Goal: Answer question/provide support

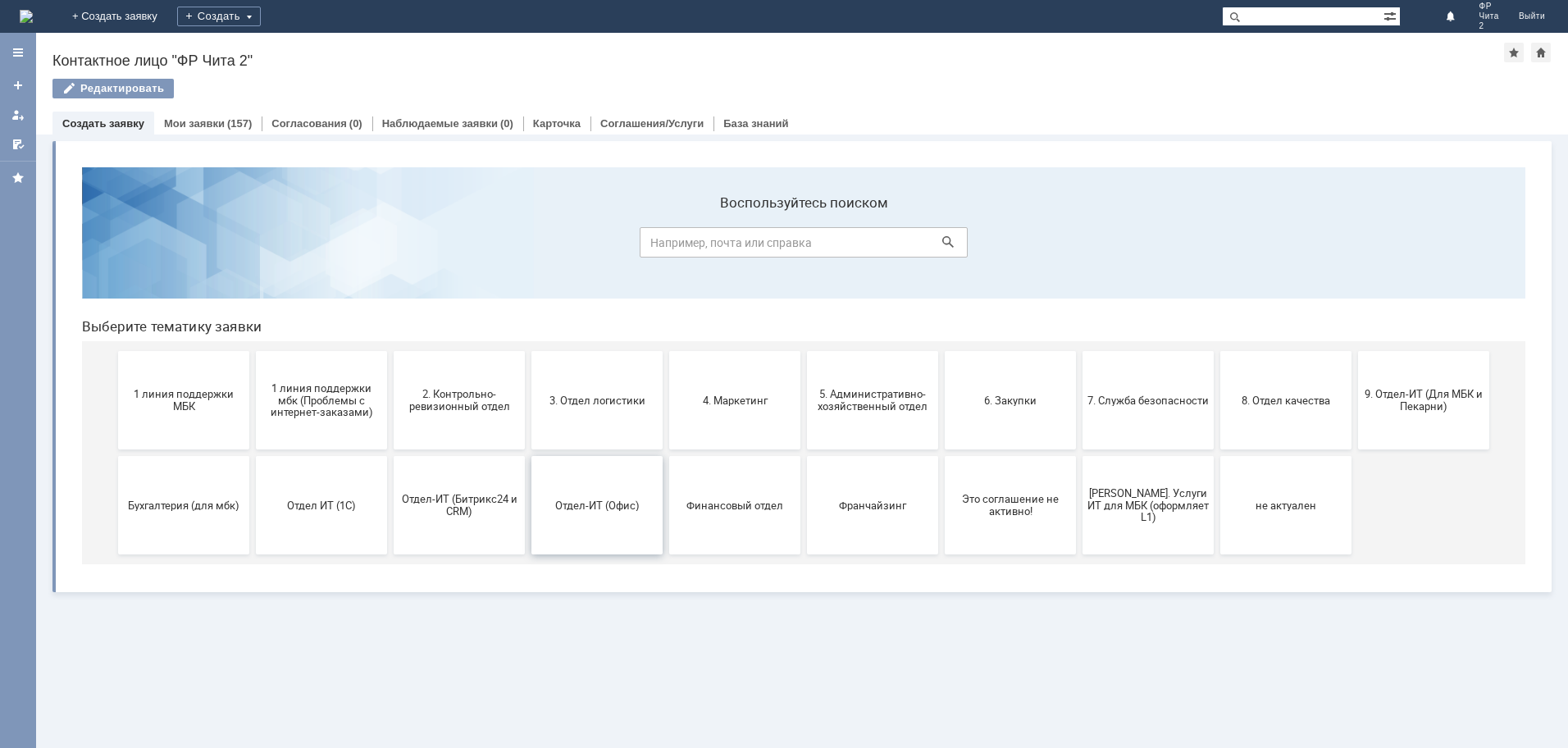
click at [623, 502] on span "Отдел-ИТ (Офис)" at bounding box center [598, 506] width 122 height 13
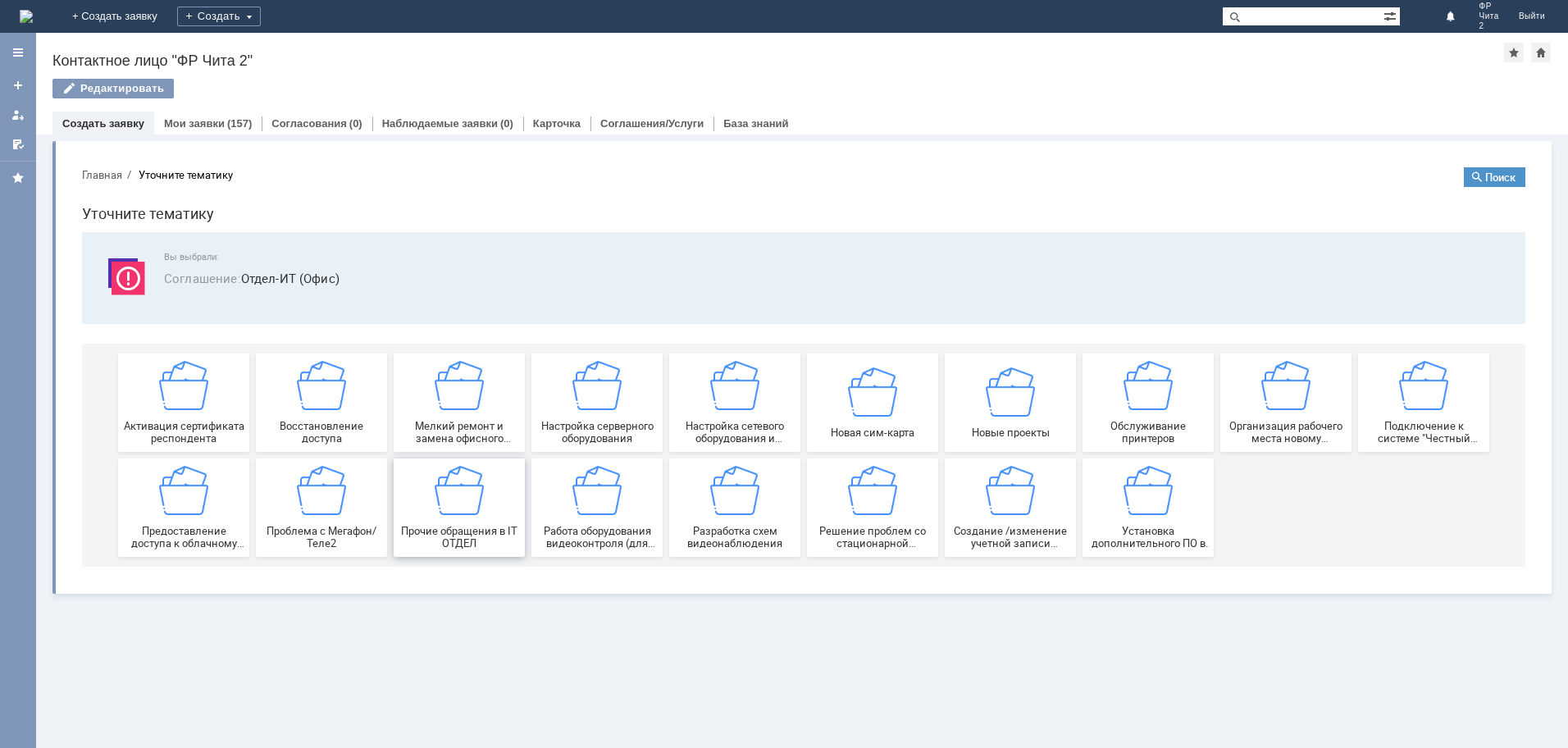
click at [472, 497] on img at bounding box center [459, 490] width 49 height 49
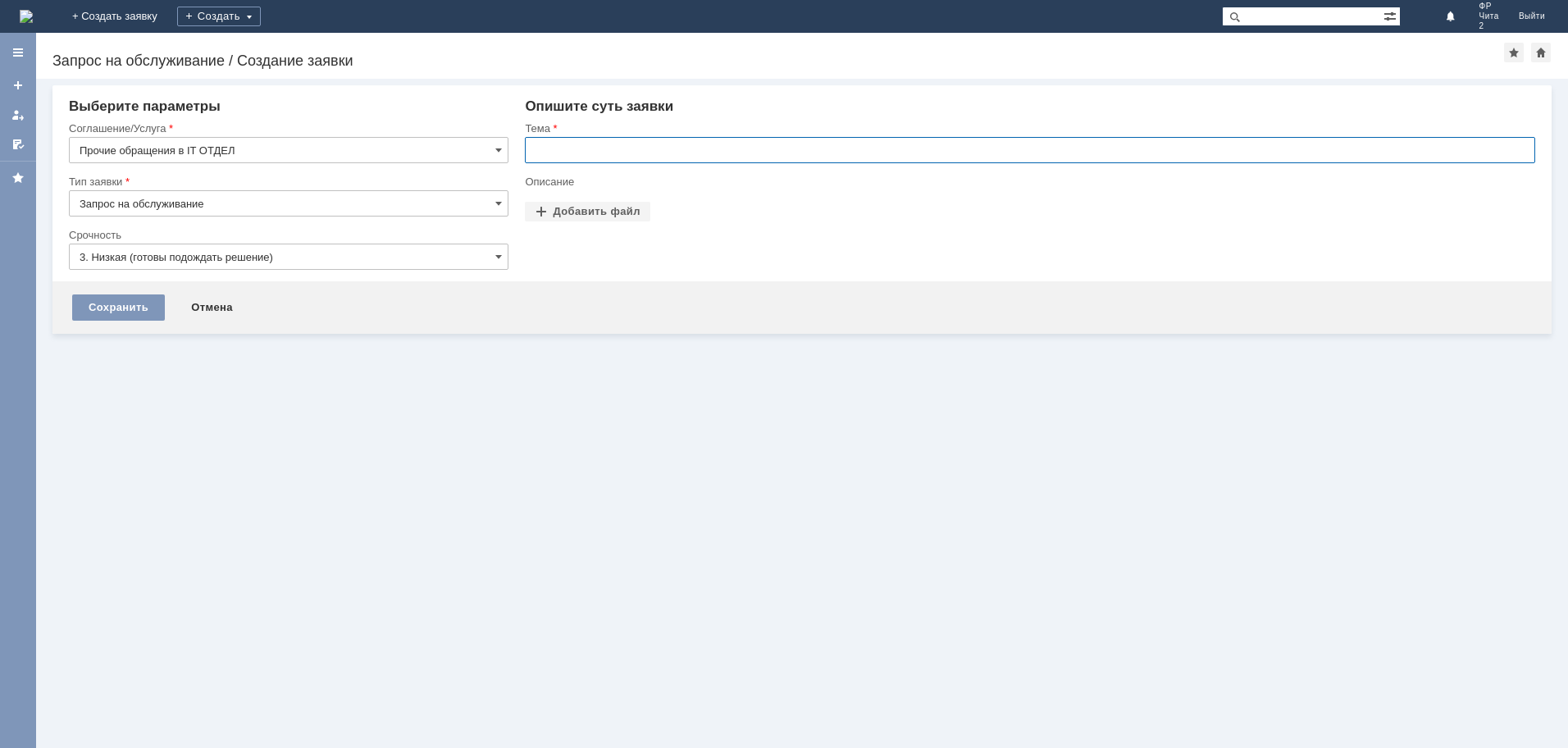
click at [567, 153] on input "text" at bounding box center [1030, 149] width 1011 height 26
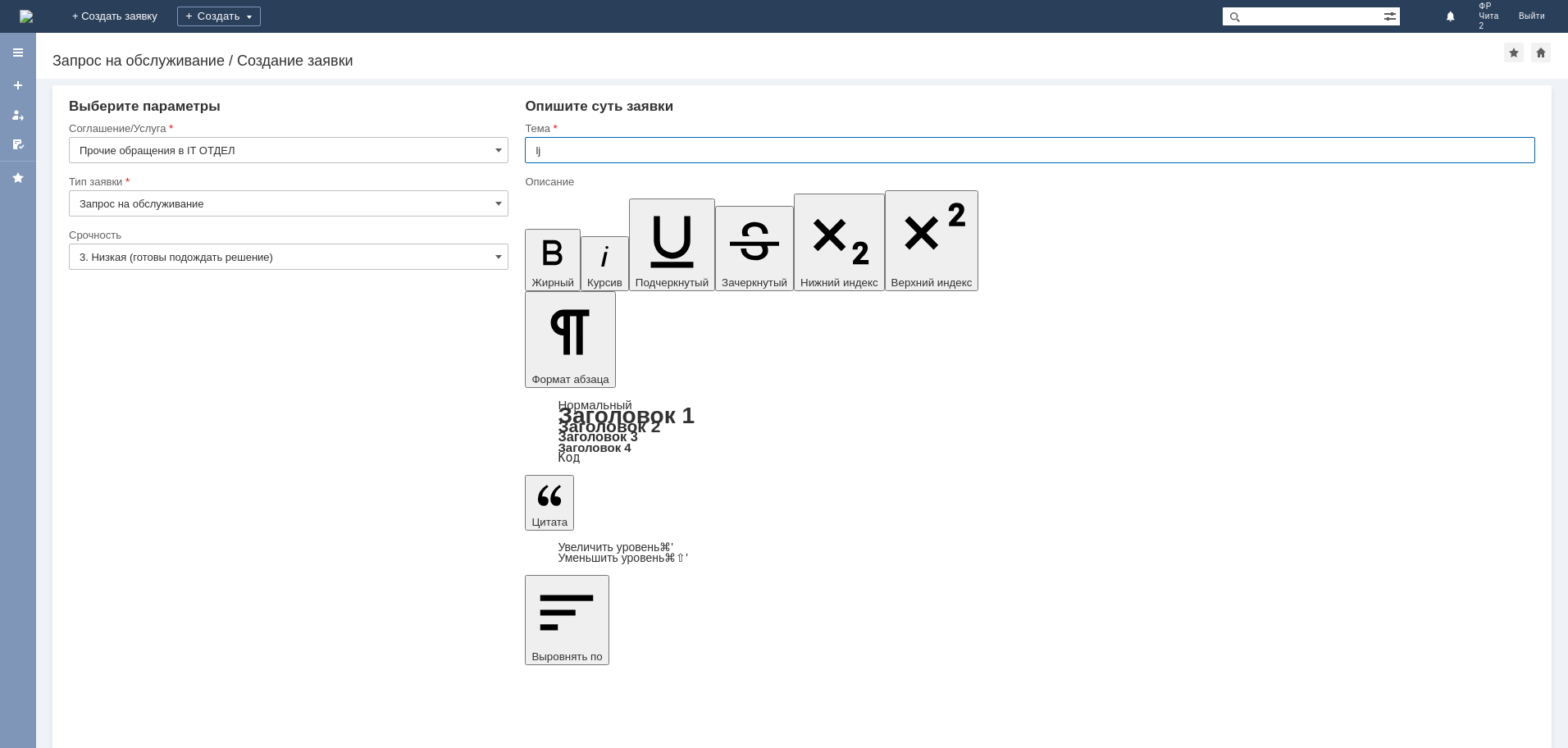
type input "l"
type input "L"
type input "Добавить сотрудника"
drag, startPoint x: 1080, startPoint y: 5742, endPoint x: 1030, endPoint y: 5742, distance: 50.0
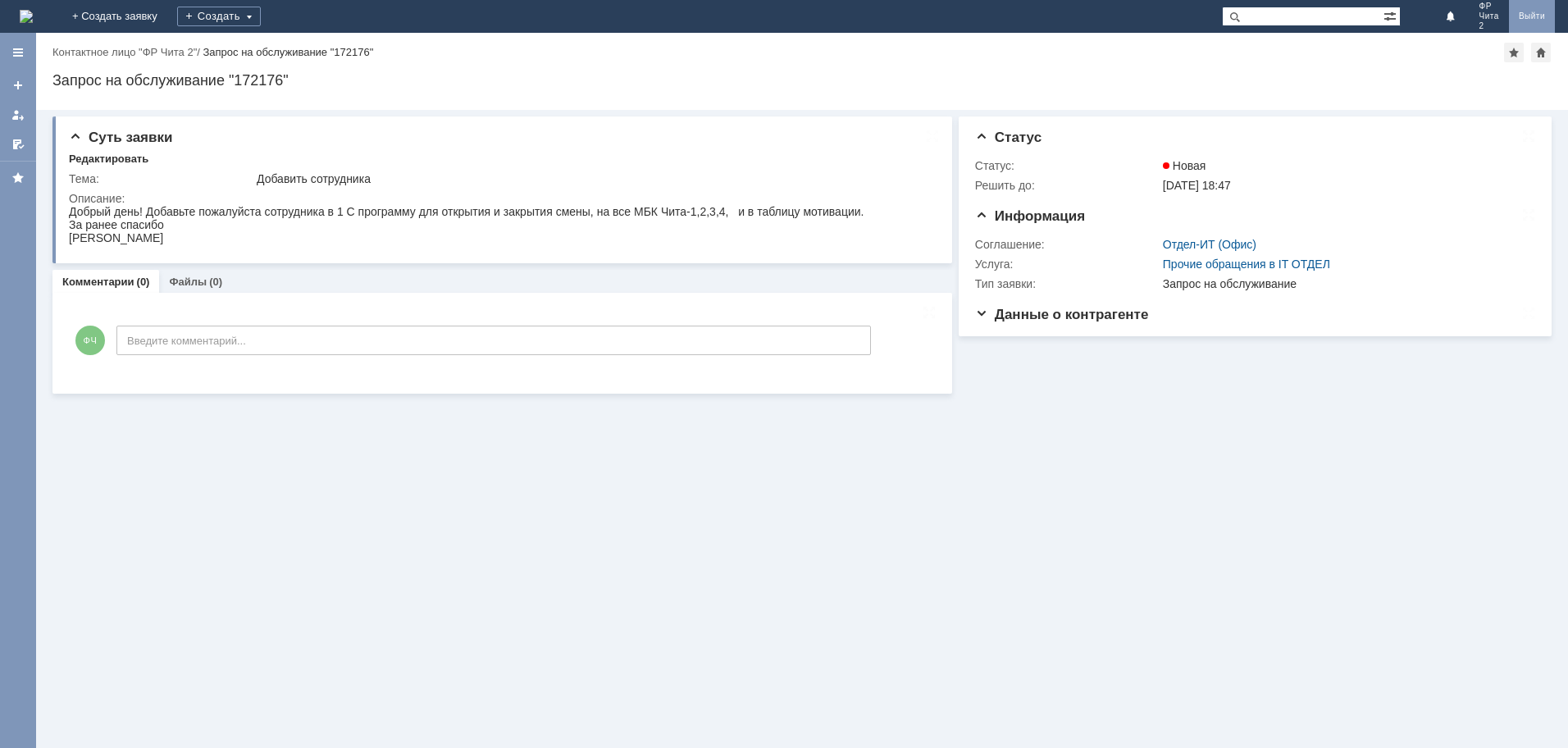
click at [1530, 12] on link "Выйти" at bounding box center [1531, 16] width 46 height 33
